Goal: Check status: Check status

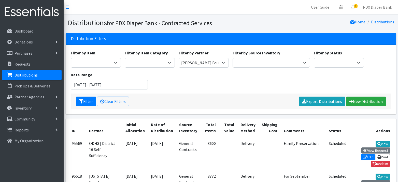
select select "3899"
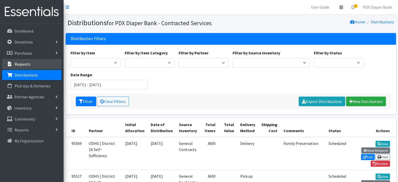
click at [34, 63] on link "Requests" at bounding box center [32, 64] width 60 height 10
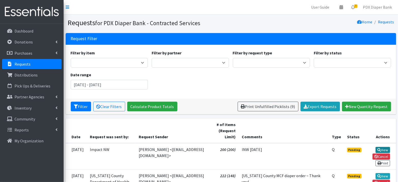
click at [379, 148] on icon at bounding box center [379, 150] width 4 height 4
